Goal: Navigation & Orientation: Find specific page/section

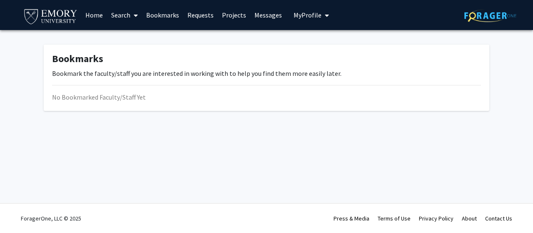
click at [227, 14] on link "Projects" at bounding box center [234, 14] width 32 height 29
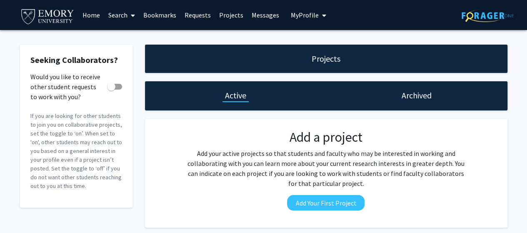
click at [219, 15] on link "Projects" at bounding box center [231, 14] width 32 height 29
click at [203, 14] on link "Requests" at bounding box center [197, 14] width 35 height 29
